Goal: Navigation & Orientation: Find specific page/section

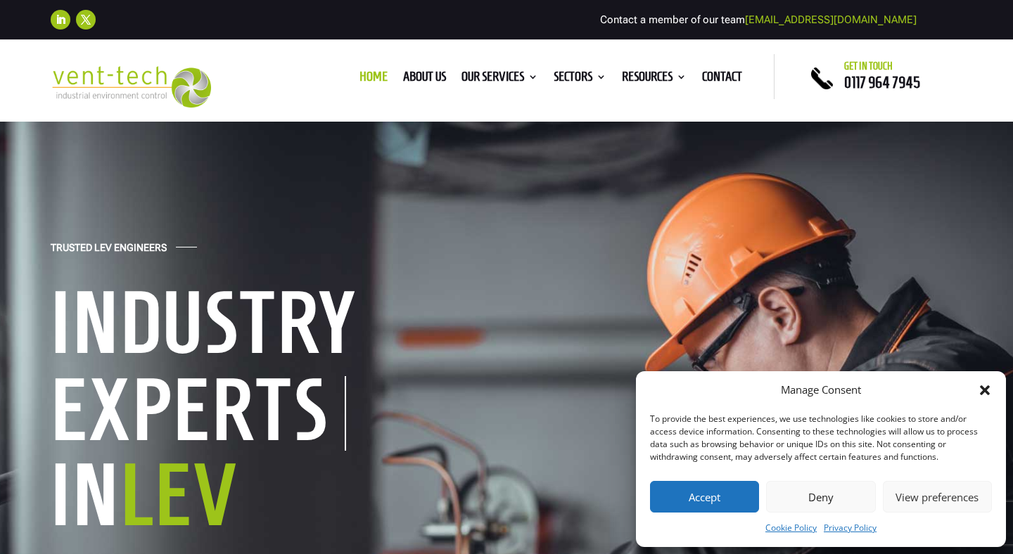
click at [982, 389] on icon "Close dialog" at bounding box center [985, 390] width 10 height 10
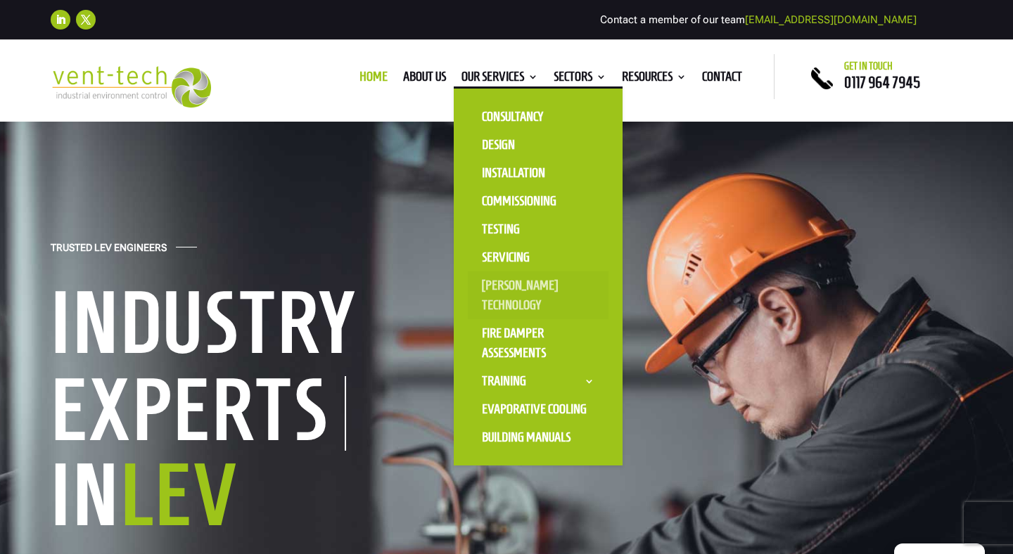
click at [517, 305] on link "[PERSON_NAME] Technology" at bounding box center [538, 295] width 141 height 48
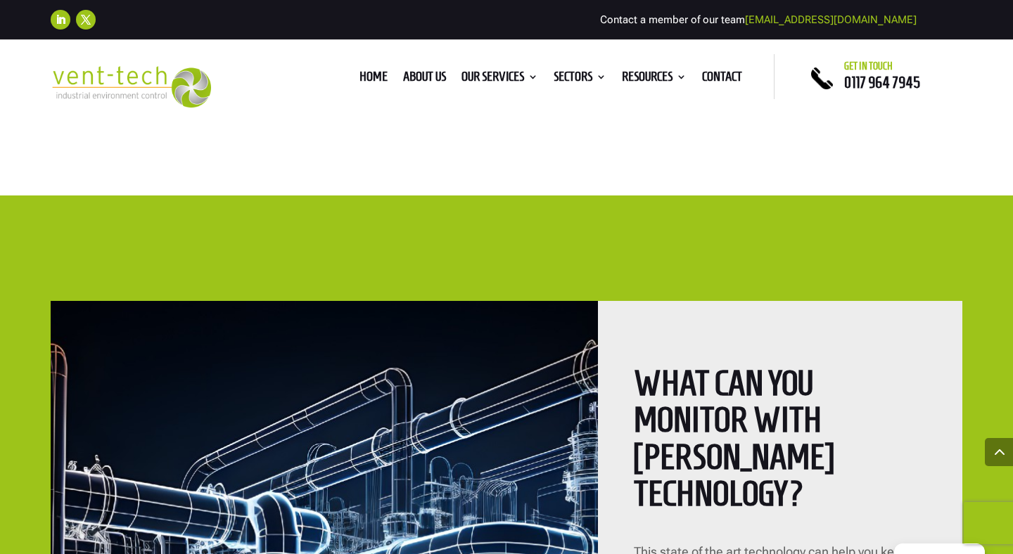
scroll to position [1696, 0]
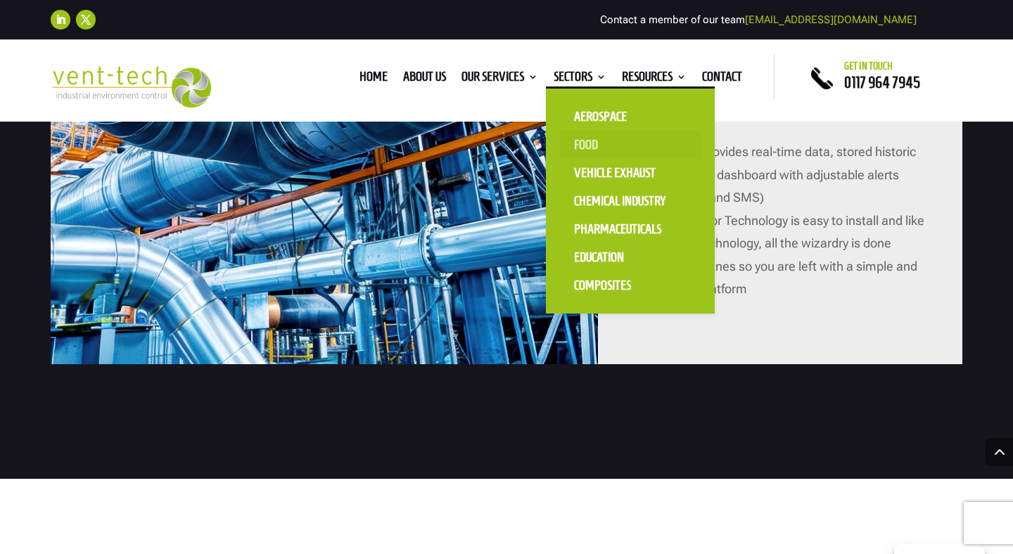
click at [585, 150] on link "Food" at bounding box center [630, 145] width 141 height 28
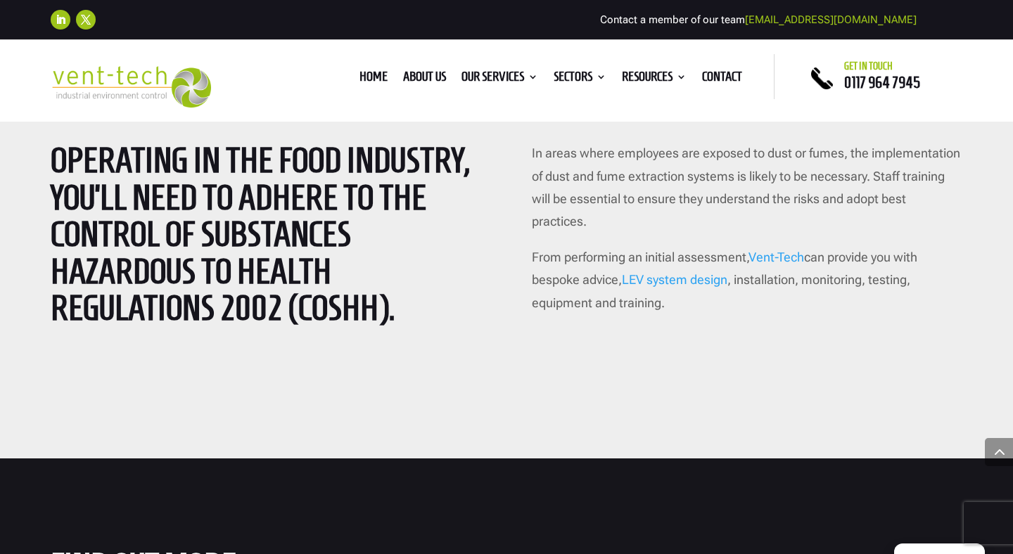
scroll to position [2854, 0]
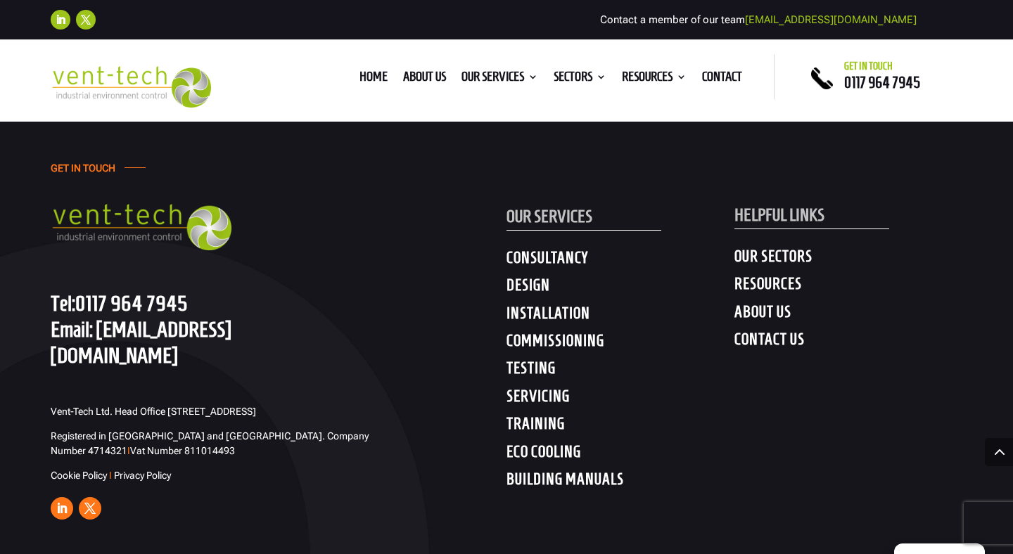
scroll to position [4009, 0]
click at [64, 499] on link "Follow" at bounding box center [62, 508] width 23 height 23
